Goal: Transaction & Acquisition: Purchase product/service

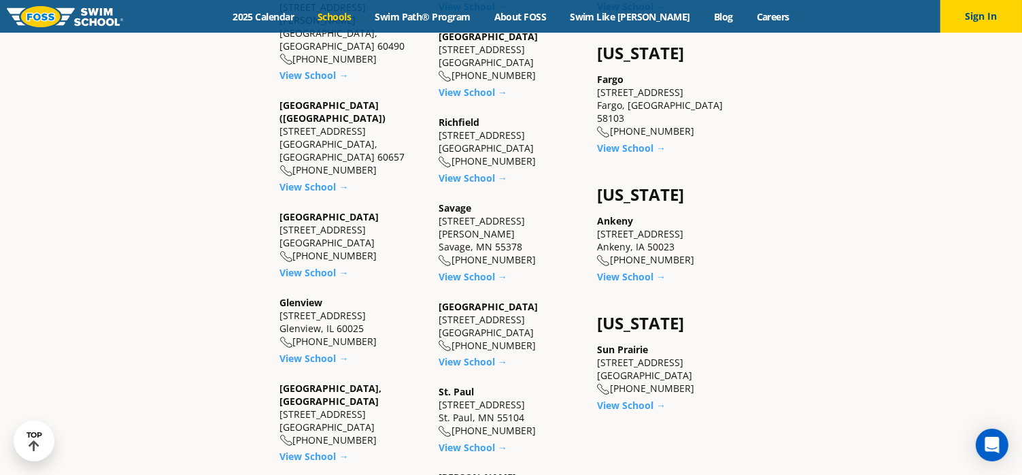
scroll to position [1074, 0]
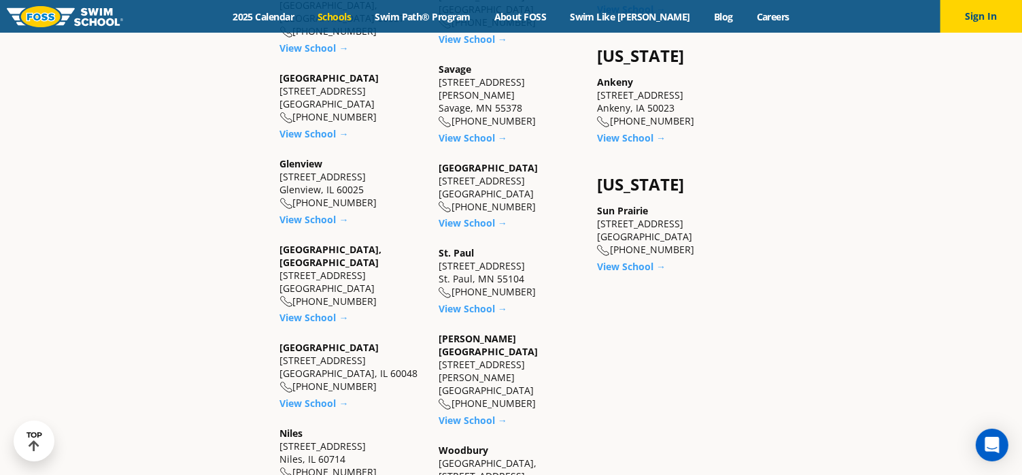
drag, startPoint x: 263, startPoint y: 167, endPoint x: 382, endPoint y: 213, distance: 127.7
click at [382, 213] on section "[US_STATE] [GEOGRAPHIC_DATA] [STREET_ADDRESS][PERSON_NAME] [PHONE_NUMBER] View …" at bounding box center [511, 59] width 816 height 1314
copy div "[GEOGRAPHIC_DATA], [GEOGRAPHIC_DATA] [STREET_ADDRESS] [PHONE_NUMBER]"
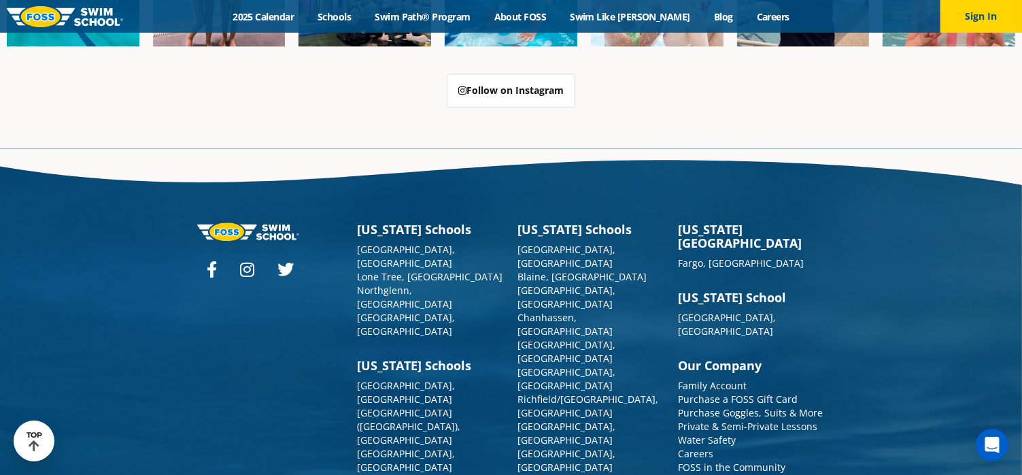
scroll to position [3453, 0]
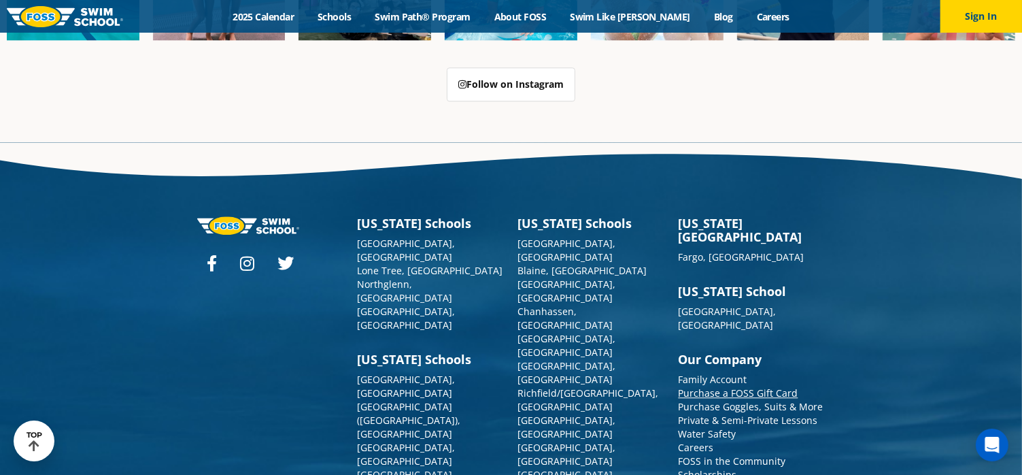
click at [743, 386] on link "Purchase a FOSS Gift Card" at bounding box center [739, 392] width 120 height 13
